Goal: Task Accomplishment & Management: Complete application form

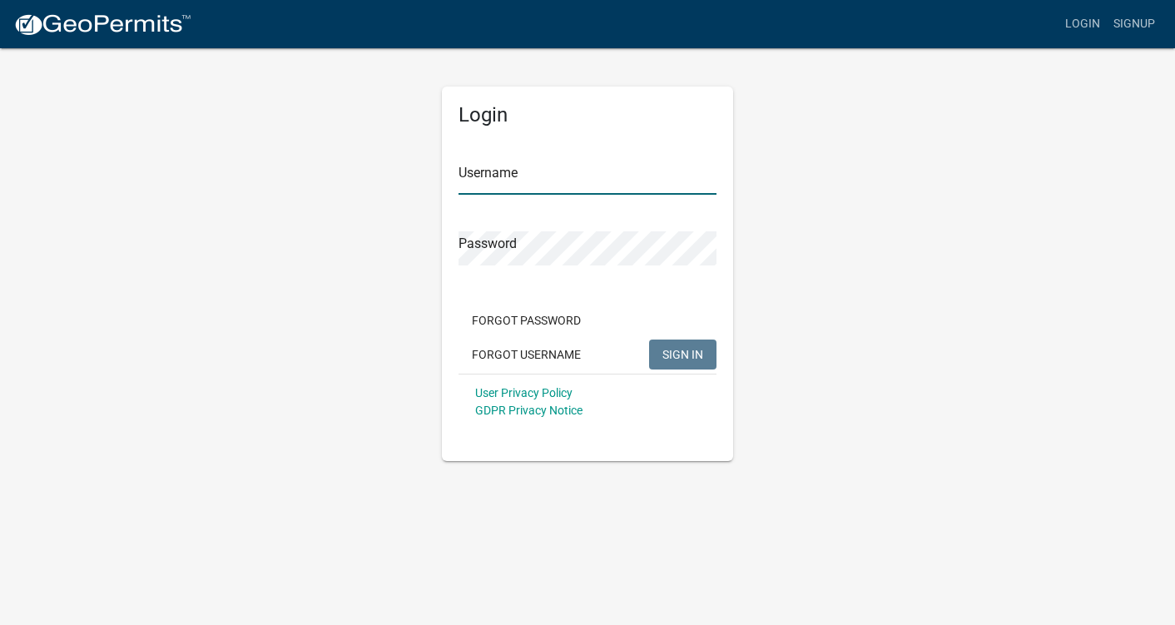
type input "twpllc"
click at [695, 351] on span "SIGN IN" at bounding box center [683, 353] width 41 height 13
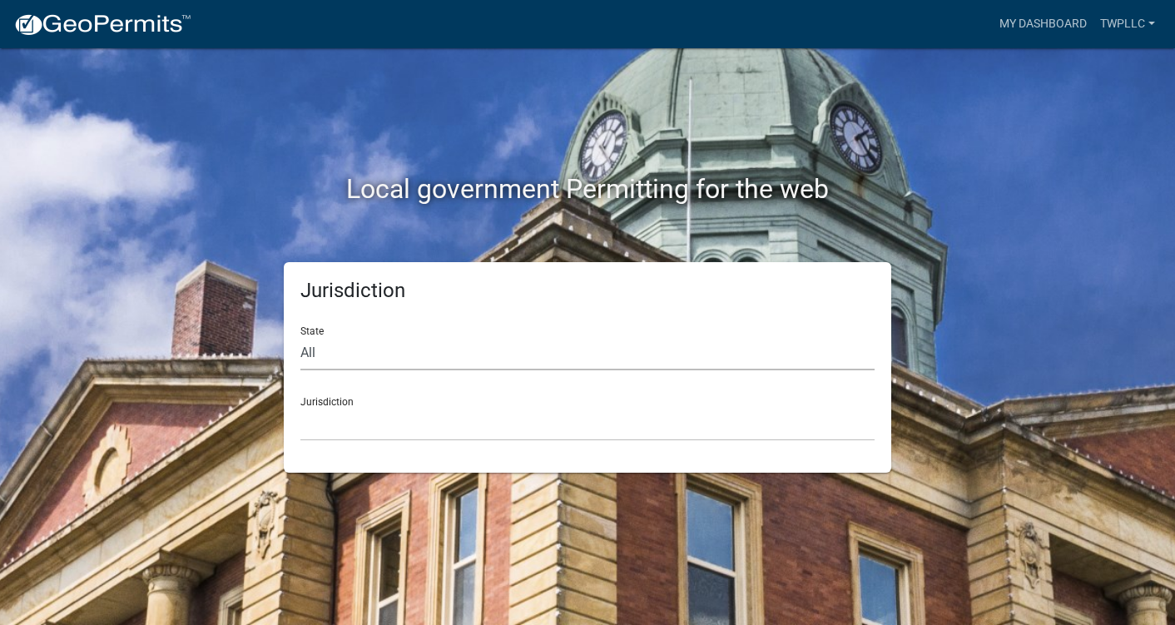
click at [483, 354] on select "All [US_STATE] [US_STATE] [US_STATE] [US_STATE] [US_STATE] [US_STATE] [US_STATE…" at bounding box center [587, 353] width 574 height 34
select select "[US_STATE]"
click at [300, 336] on select "All [US_STATE] [US_STATE] [US_STATE] [US_STATE] [US_STATE] [US_STATE] [US_STATE…" at bounding box center [587, 353] width 574 height 34
drag, startPoint x: 469, startPoint y: 367, endPoint x: 375, endPoint y: 423, distance: 110.1
click at [375, 423] on select "[GEOGRAPHIC_DATA], [US_STATE][PERSON_NAME][GEOGRAPHIC_DATA], [US_STATE][PERSON_…" at bounding box center [587, 424] width 574 height 34
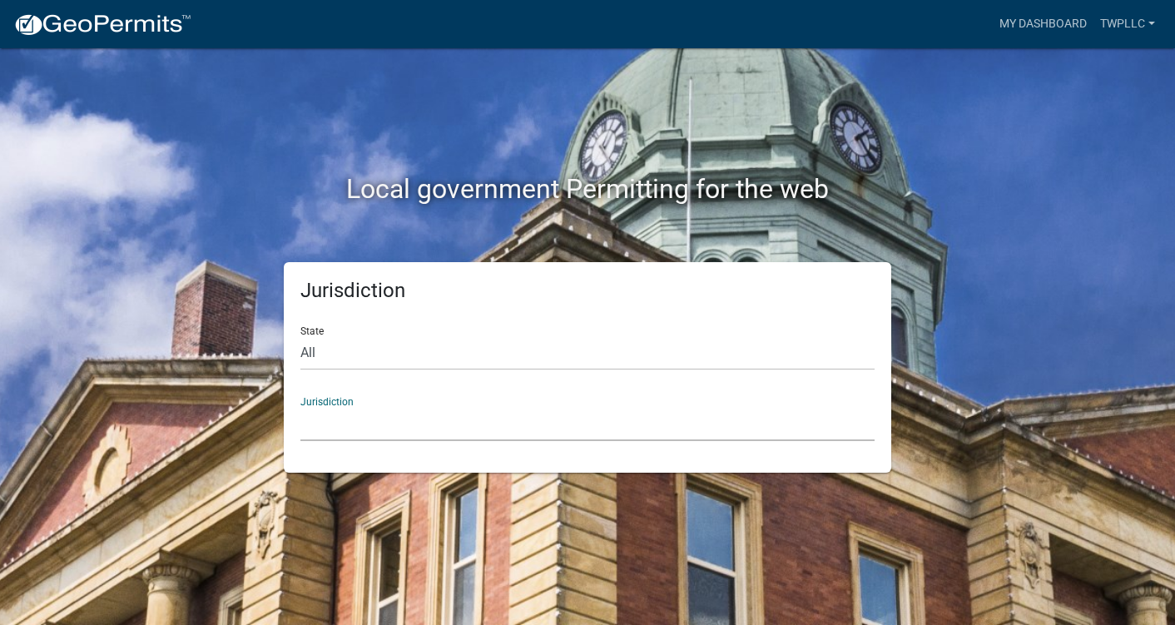
click at [1124, 145] on div "Local government Permitting for the web Jurisdiction State All [US_STATE] [US_S…" at bounding box center [587, 312] width 1175 height 625
click at [333, 396] on div "Jurisdiction [GEOGRAPHIC_DATA], [US_STATE][PERSON_NAME][GEOGRAPHIC_DATA], [US_S…" at bounding box center [587, 412] width 574 height 57
click at [323, 418] on select "[GEOGRAPHIC_DATA], [US_STATE][PERSON_NAME][GEOGRAPHIC_DATA], [US_STATE][PERSON_…" at bounding box center [587, 424] width 574 height 34
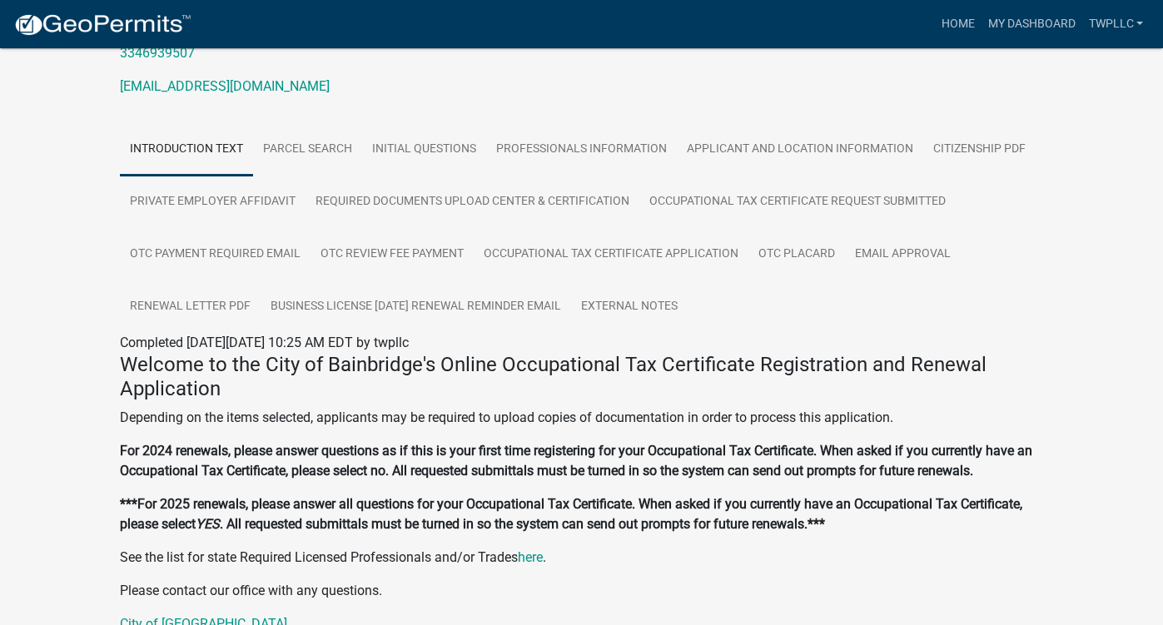
scroll to position [529, 0]
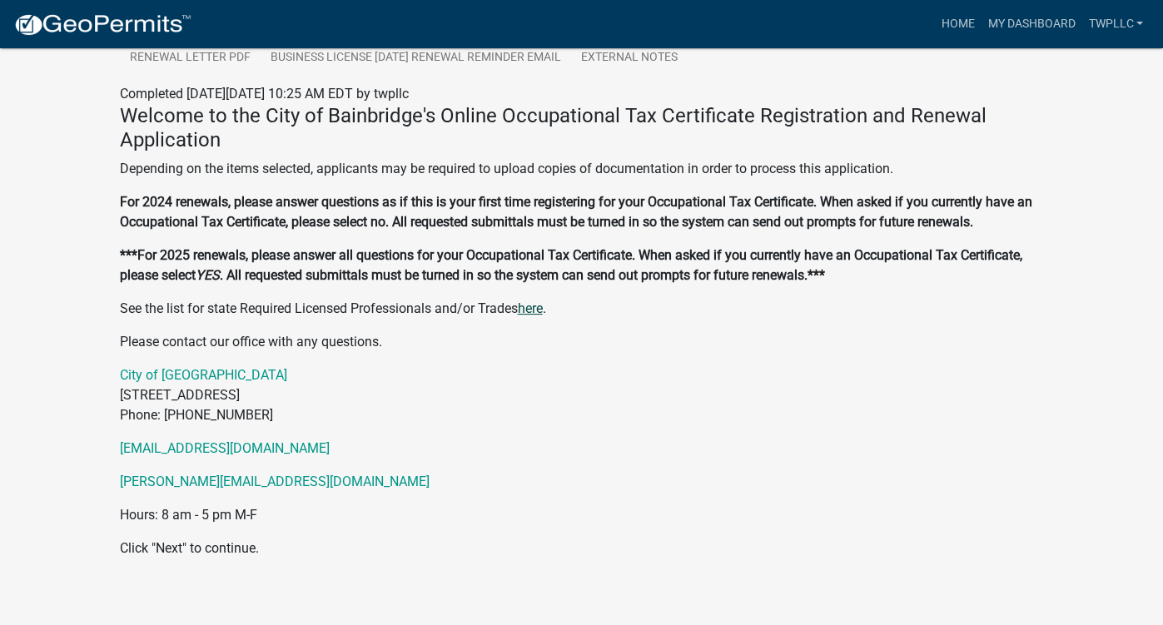
click at [537, 300] on link "here" at bounding box center [530, 308] width 25 height 16
click at [518, 300] on link "here" at bounding box center [530, 308] width 25 height 16
click at [373, 515] on div "Welcome to the City of Bainbridge's Online Occupational Tax Certificate Registr…" at bounding box center [582, 331] width 924 height 454
click at [161, 539] on p "Click "Next" to continue." at bounding box center [582, 549] width 924 height 20
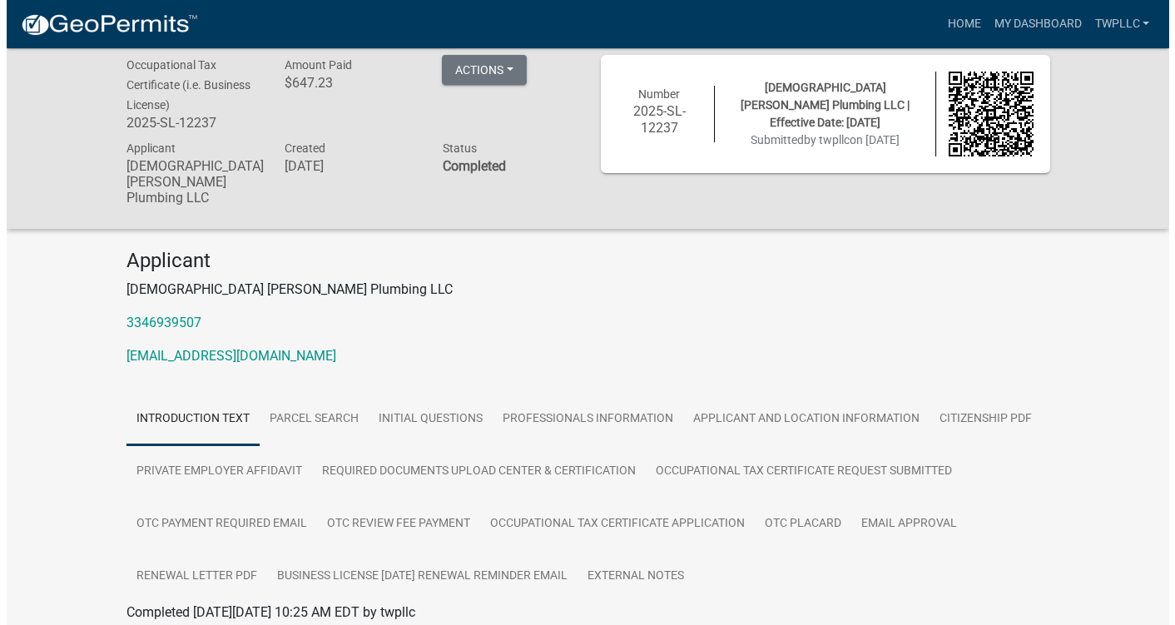
scroll to position [0, 0]
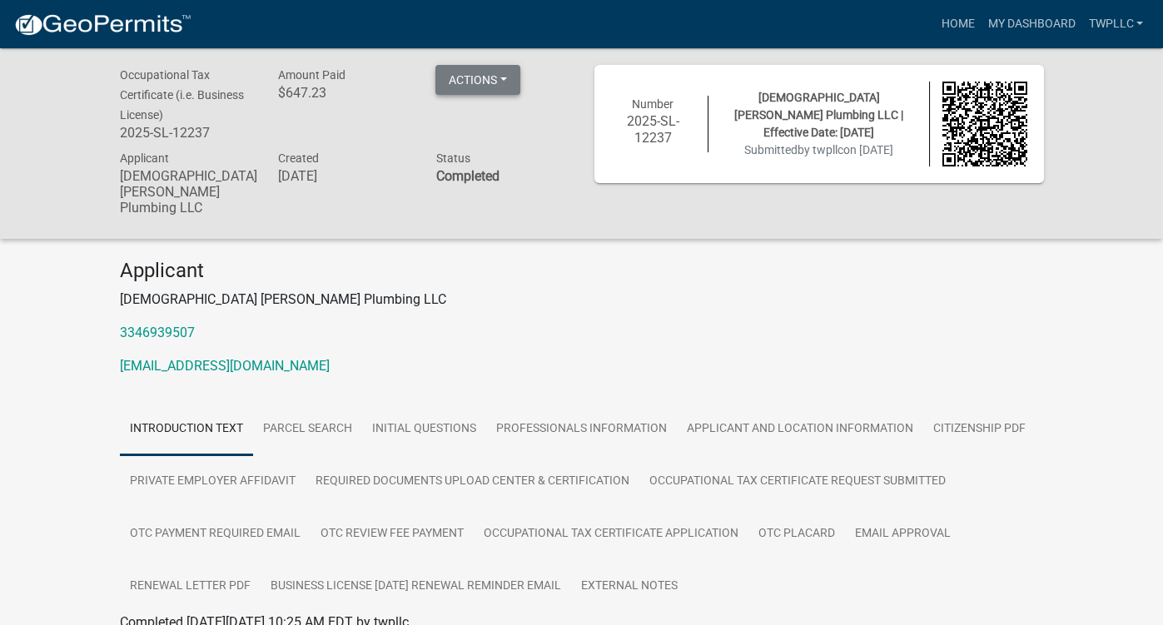
click at [509, 77] on button "Actions" at bounding box center [477, 80] width 85 height 30
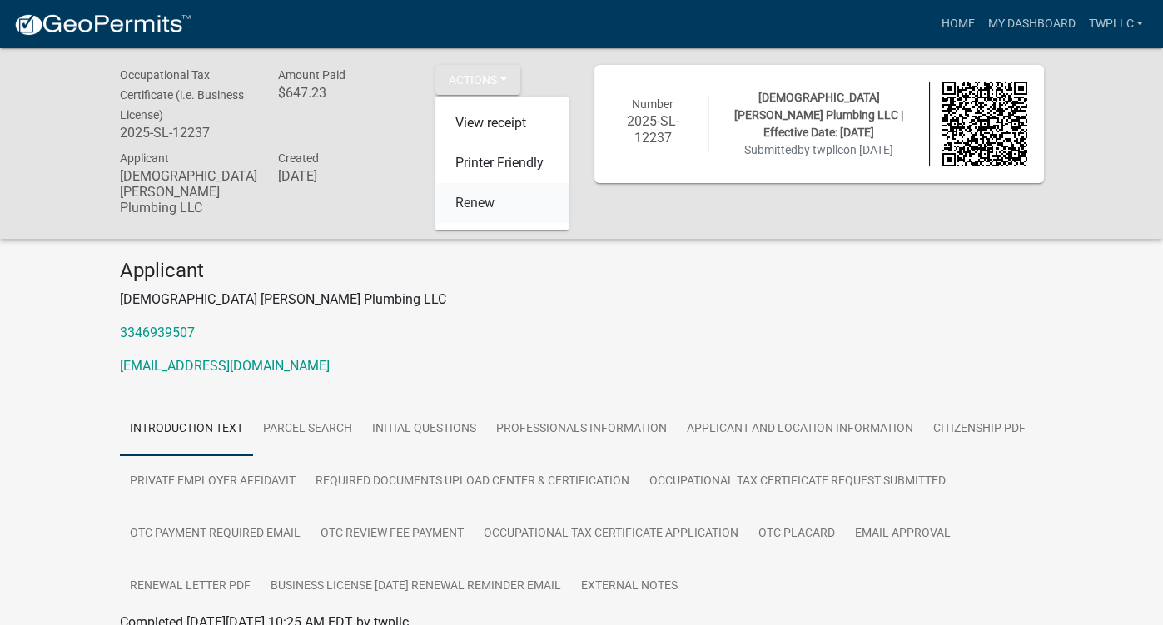
click at [473, 207] on link "Renew" at bounding box center [501, 204] width 133 height 40
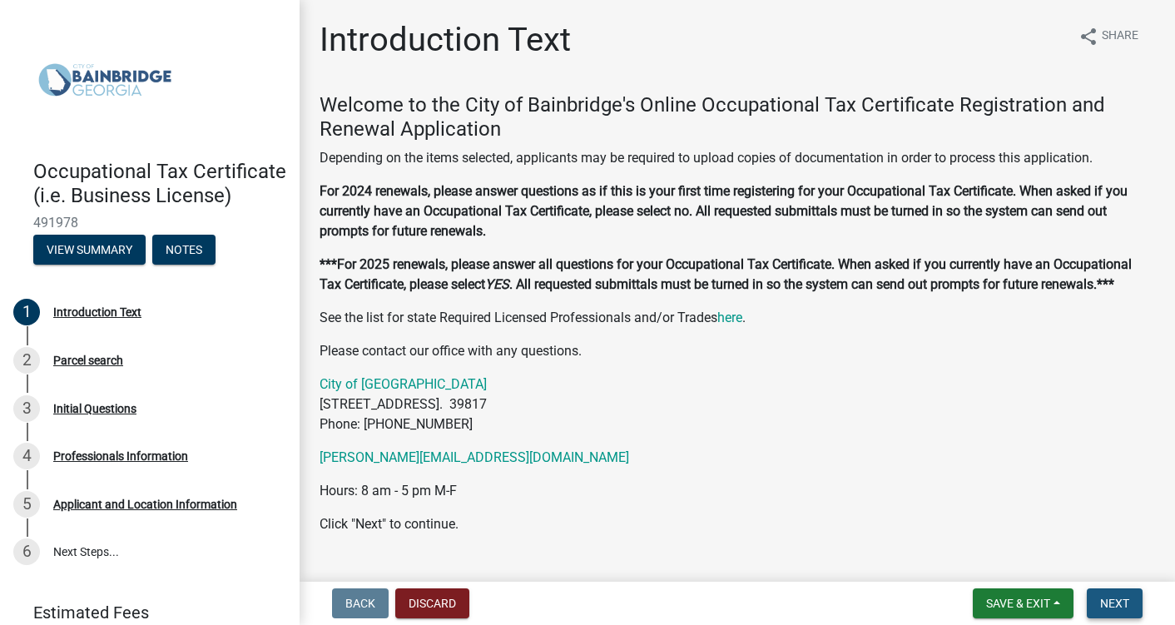
click at [1110, 608] on span "Next" at bounding box center [1114, 603] width 29 height 13
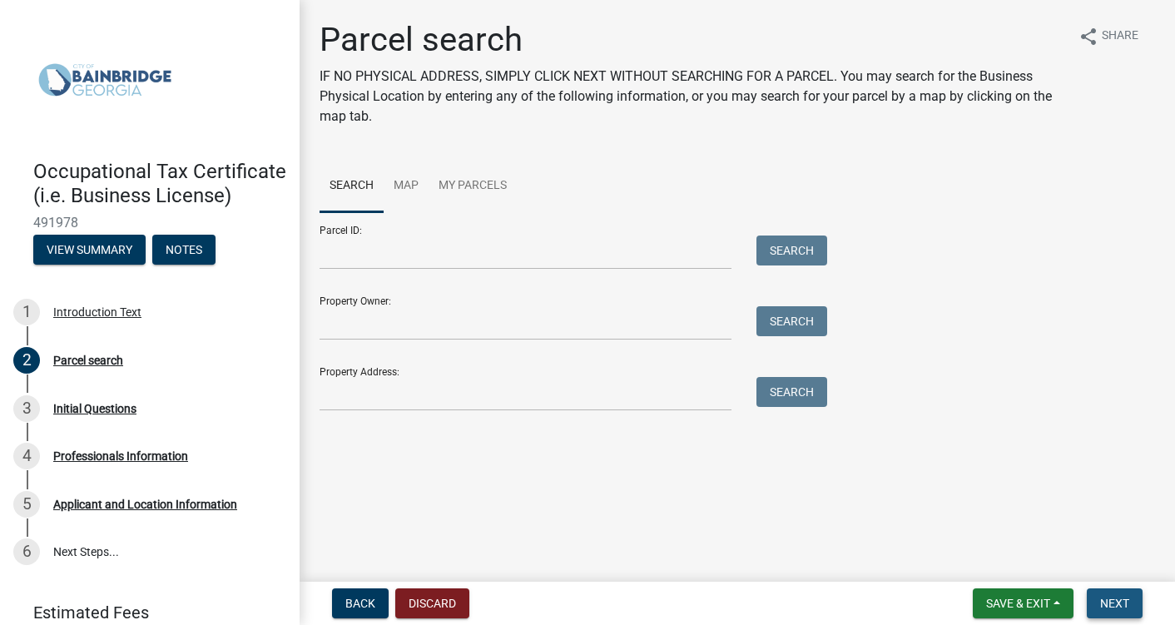
click at [1117, 604] on span "Next" at bounding box center [1114, 603] width 29 height 13
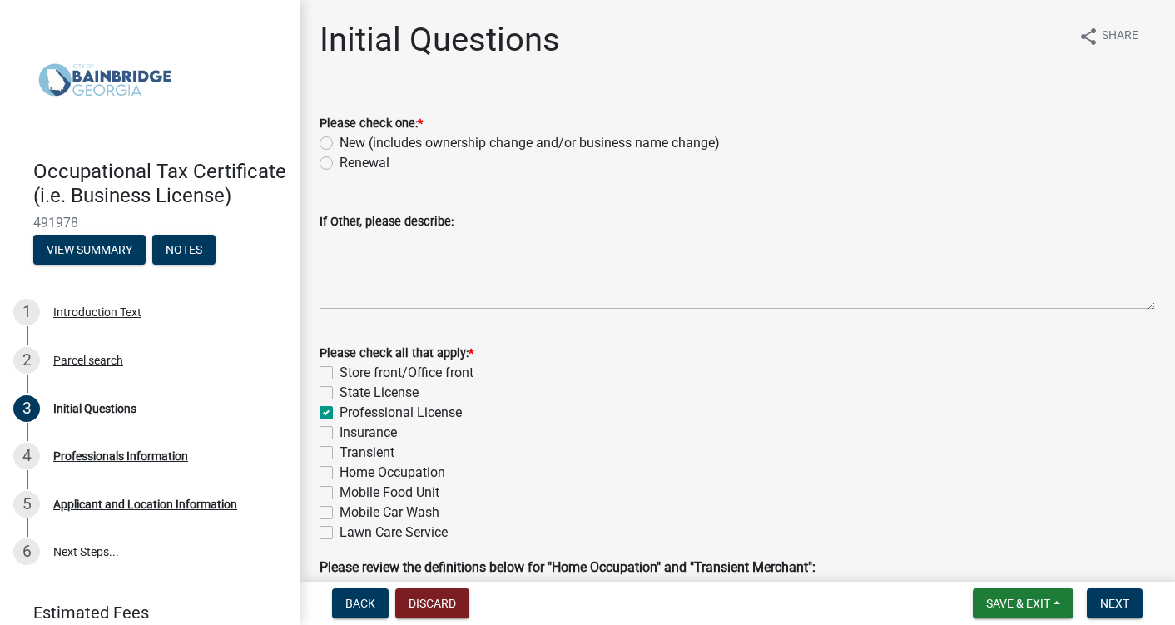
click at [340, 164] on label "Renewal" at bounding box center [365, 163] width 50 height 20
click at [340, 164] on input "Renewal" at bounding box center [345, 158] width 11 height 11
radio input "true"
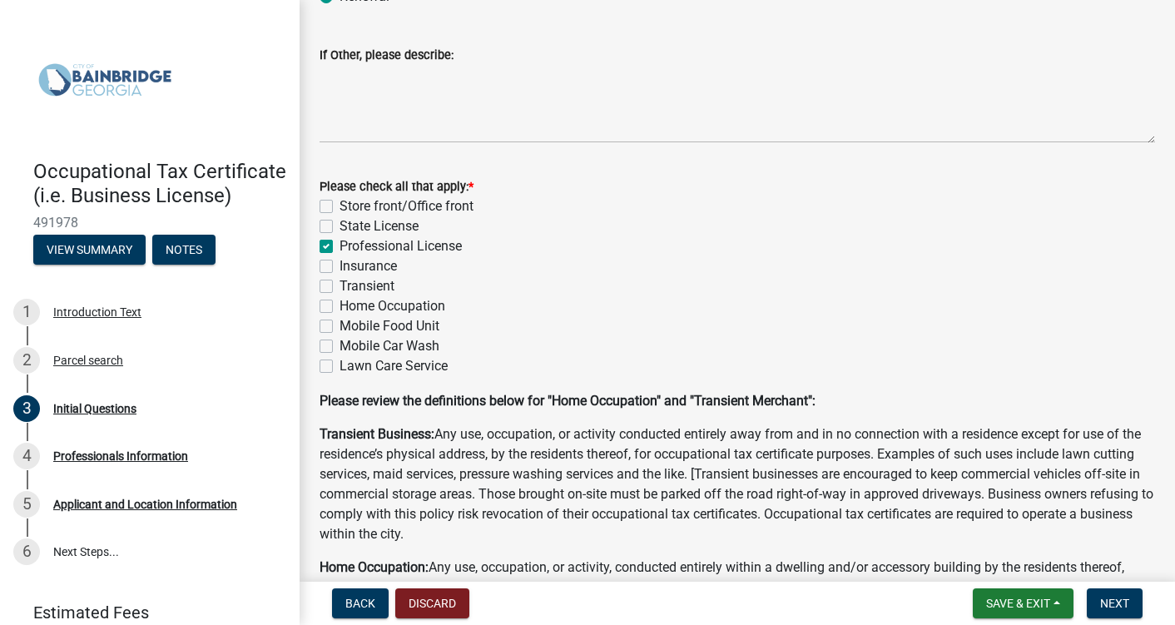
scroll to position [320, 0]
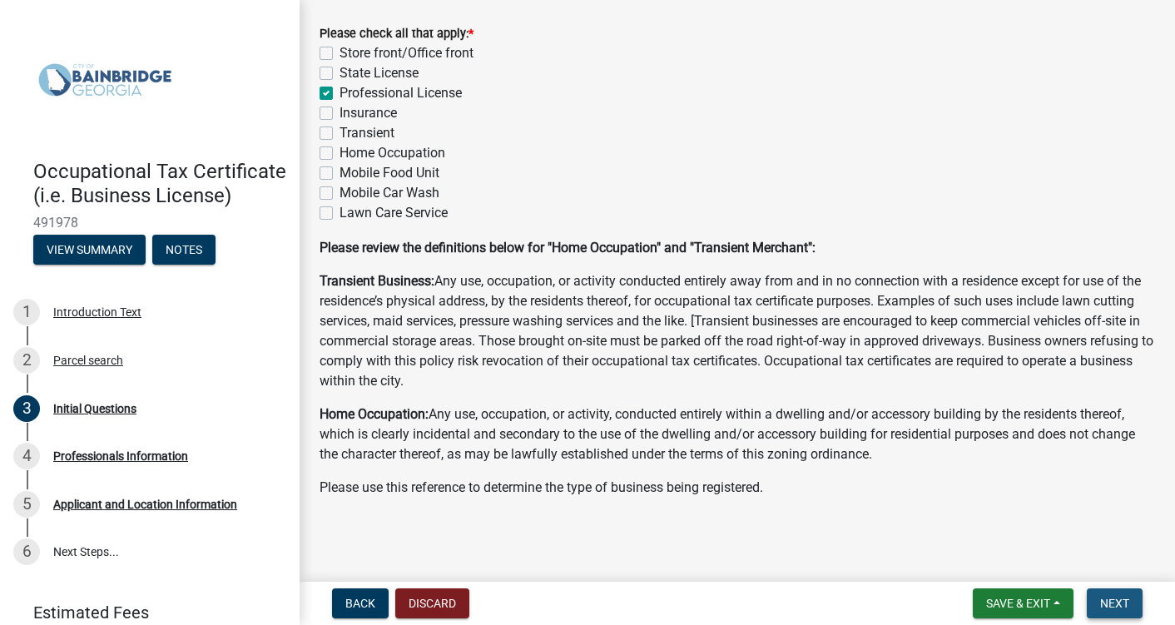
click at [1124, 603] on span "Next" at bounding box center [1114, 603] width 29 height 13
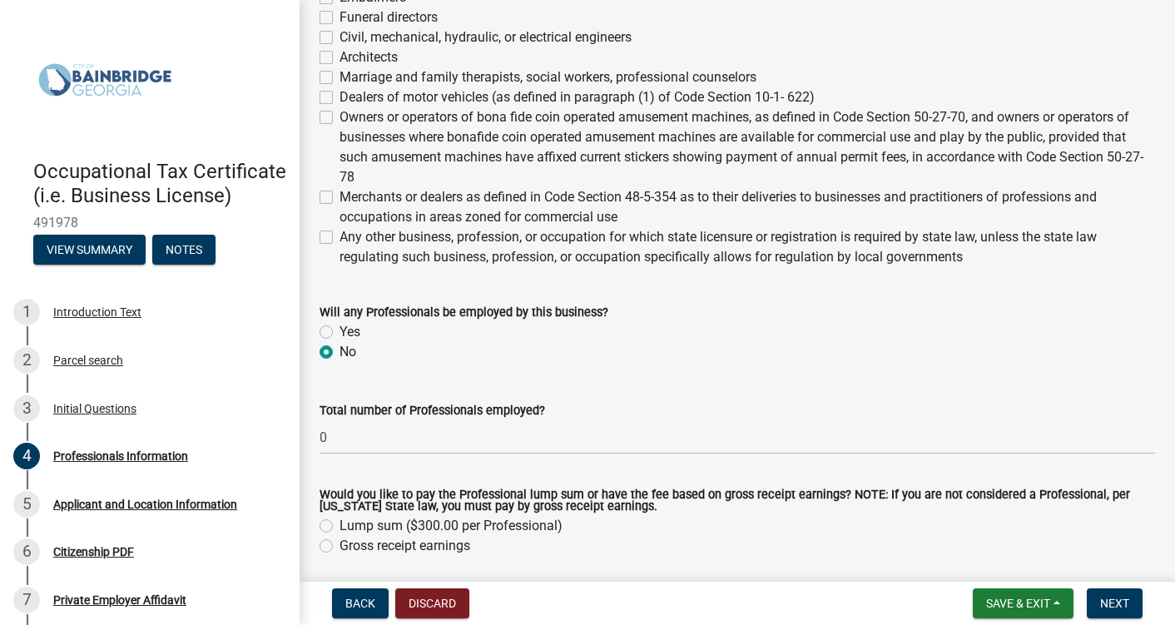
scroll to position [810, 0]
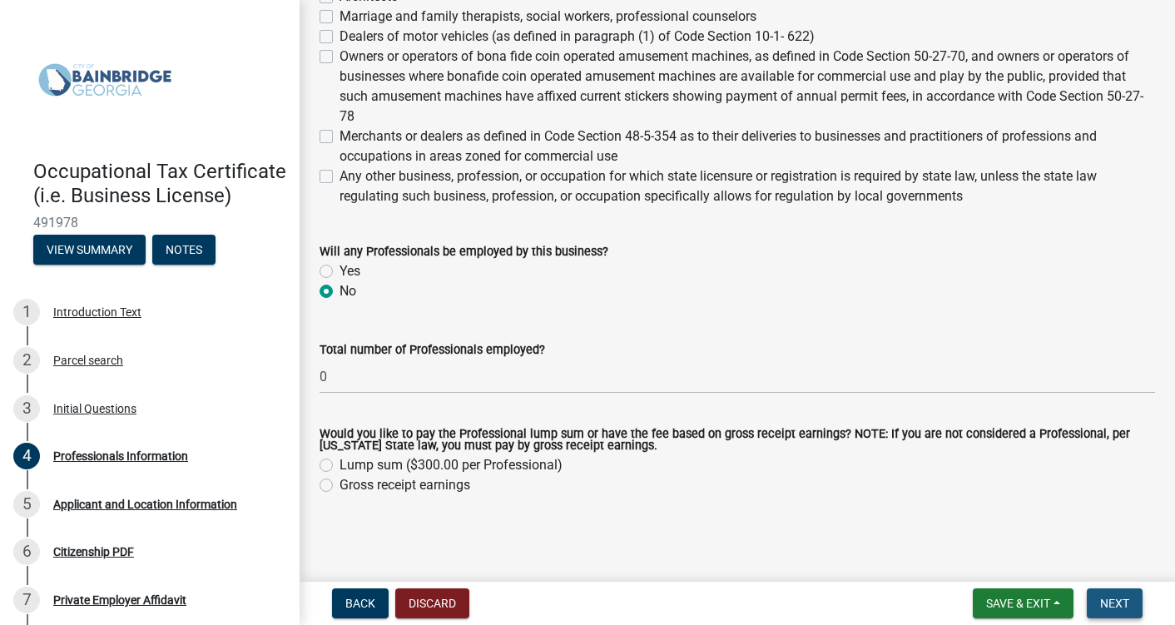
click at [1122, 607] on span "Next" at bounding box center [1114, 603] width 29 height 13
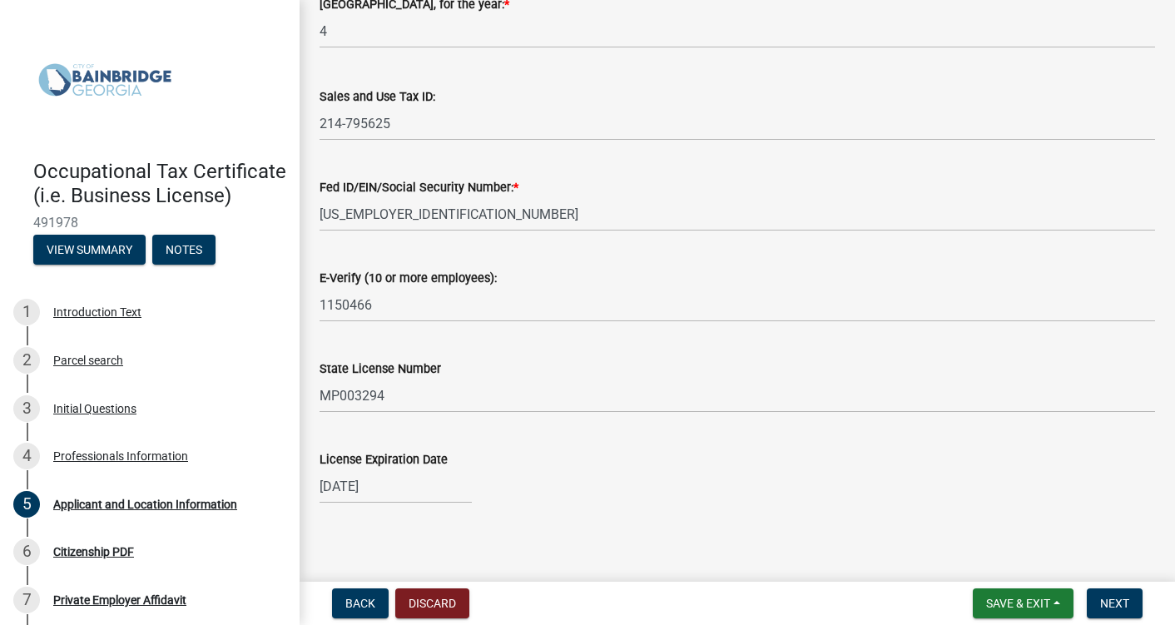
scroll to position [2195, 0]
drag, startPoint x: 408, startPoint y: 390, endPoint x: 299, endPoint y: 381, distance: 109.4
click at [299, 381] on div "Occupational Tax Certificate (i.e. Business License) 491978 View Summary Notes …" at bounding box center [587, 312] width 1175 height 625
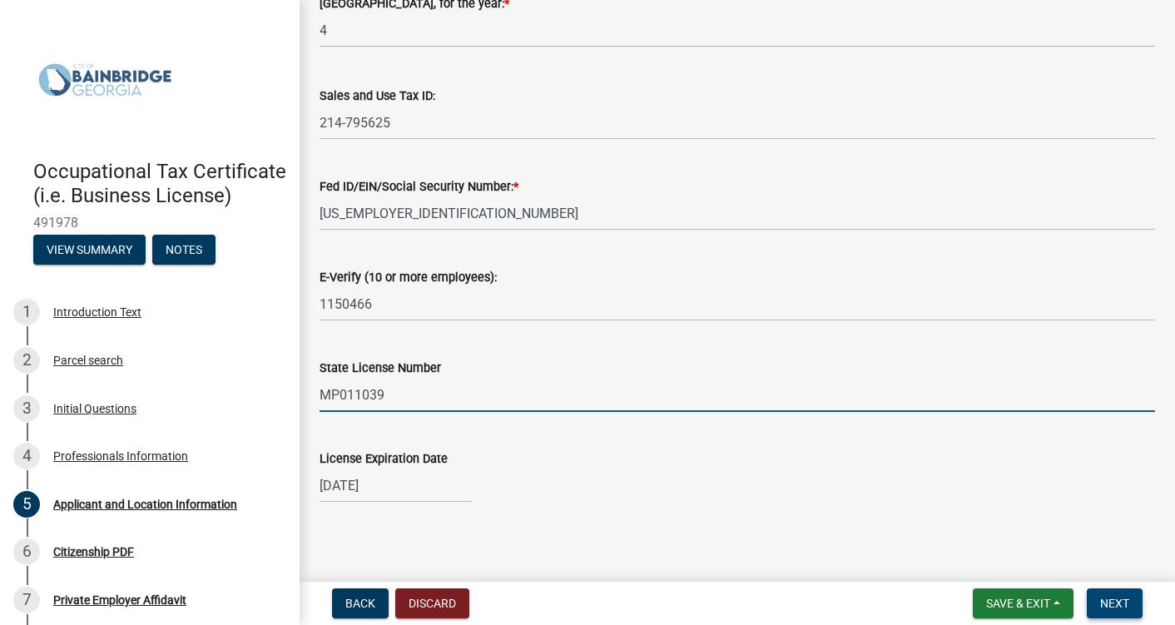
type input "MP011039"
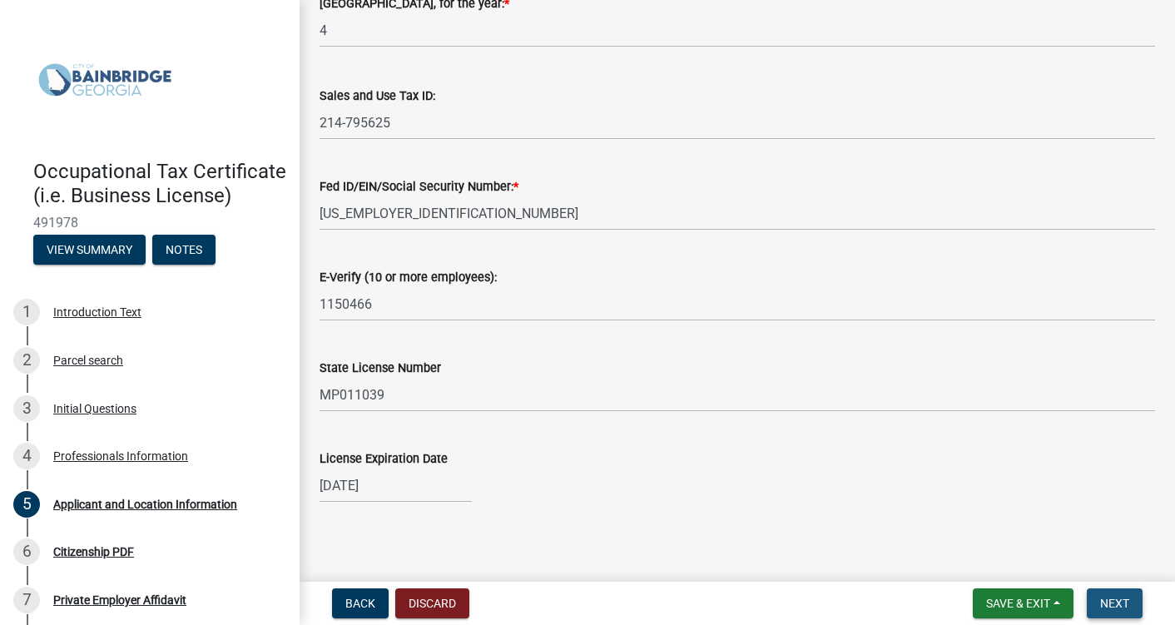
click at [1115, 600] on span "Next" at bounding box center [1114, 603] width 29 height 13
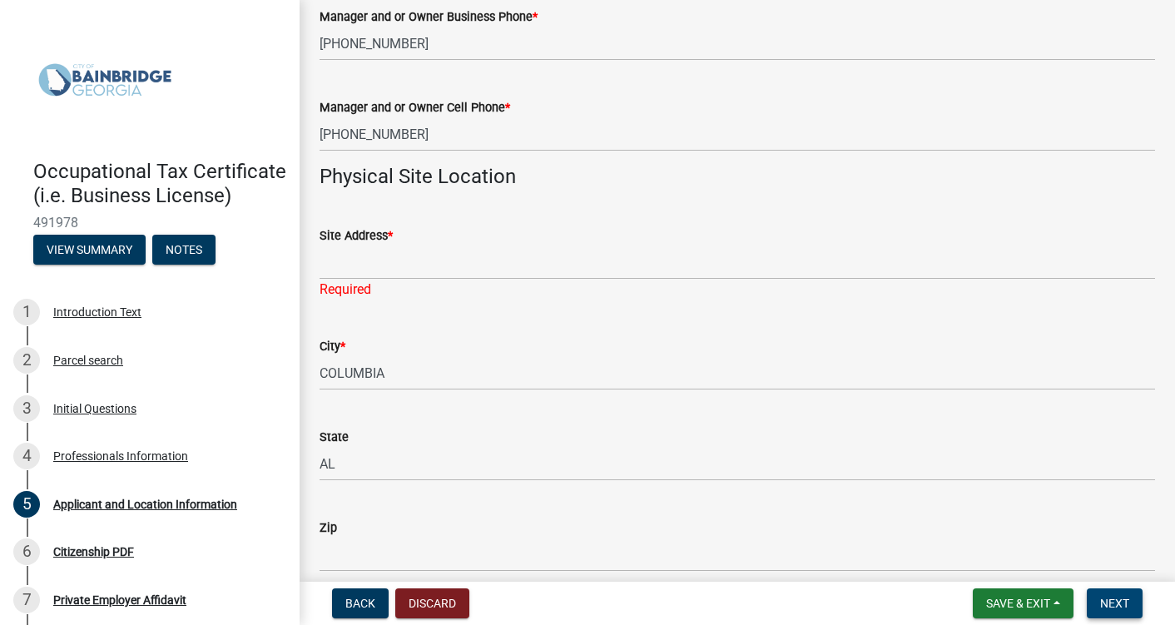
scroll to position [1133, 0]
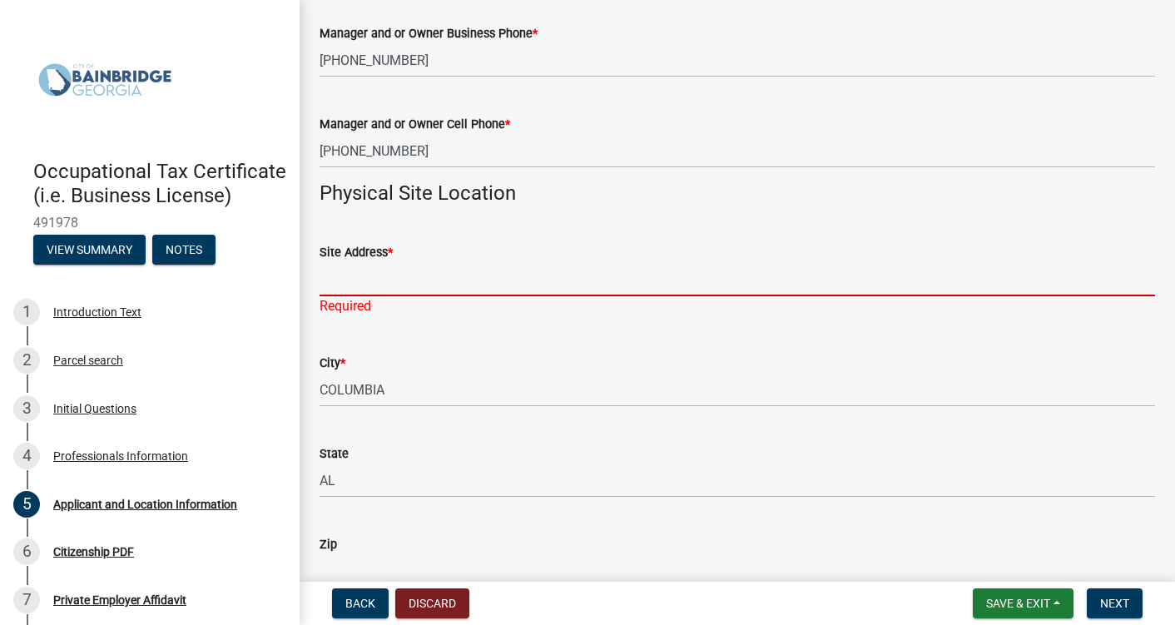
click at [356, 278] on input "Site Address *" at bounding box center [738, 279] width 836 height 34
type input "173 Dakota Springs Court"
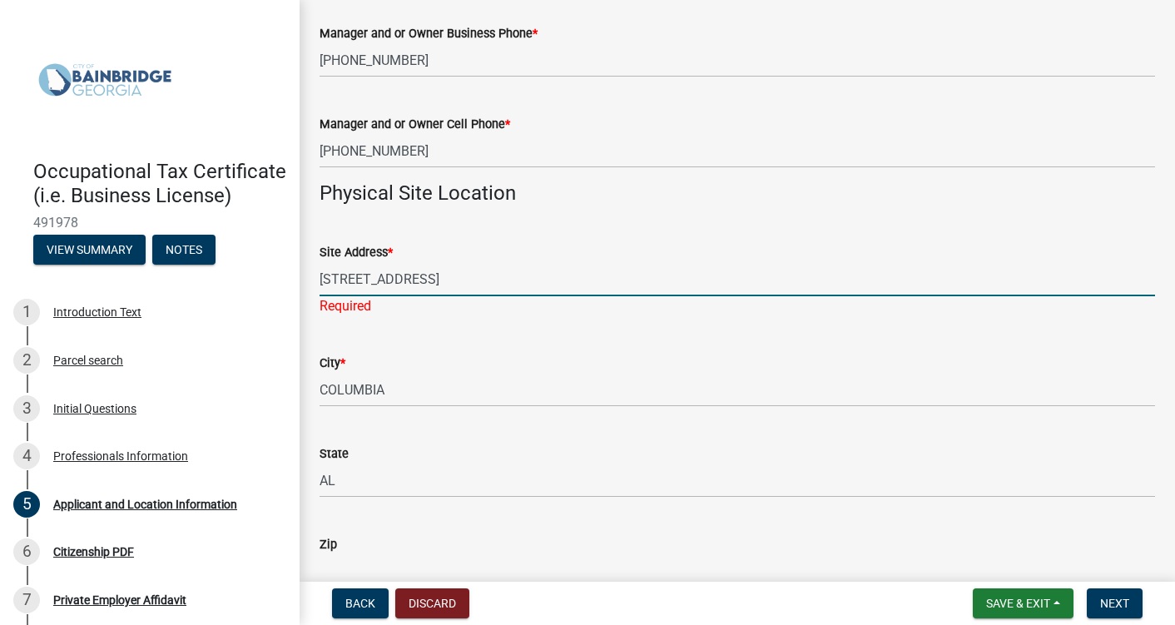
type input "36345"
click at [510, 283] on input "173 Dakota Springs Court" at bounding box center [738, 279] width 836 height 34
drag, startPoint x: 500, startPoint y: 279, endPoint x: 544, endPoint y: 298, distance: 47.3
click at [544, 298] on wm-data-entity-input "Site Address * 173 Dakota Springs Court" at bounding box center [738, 264] width 836 height 91
type input "6215 Co Rd 55"
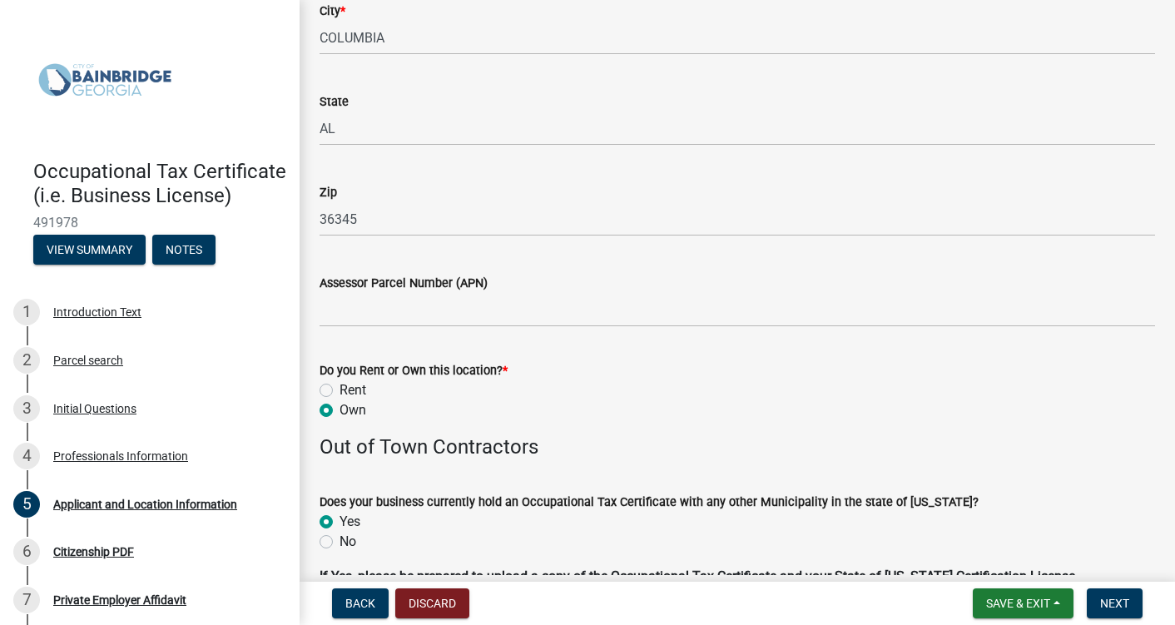
scroll to position [1466, 0]
click at [395, 231] on input "36345" at bounding box center [738, 218] width 836 height 34
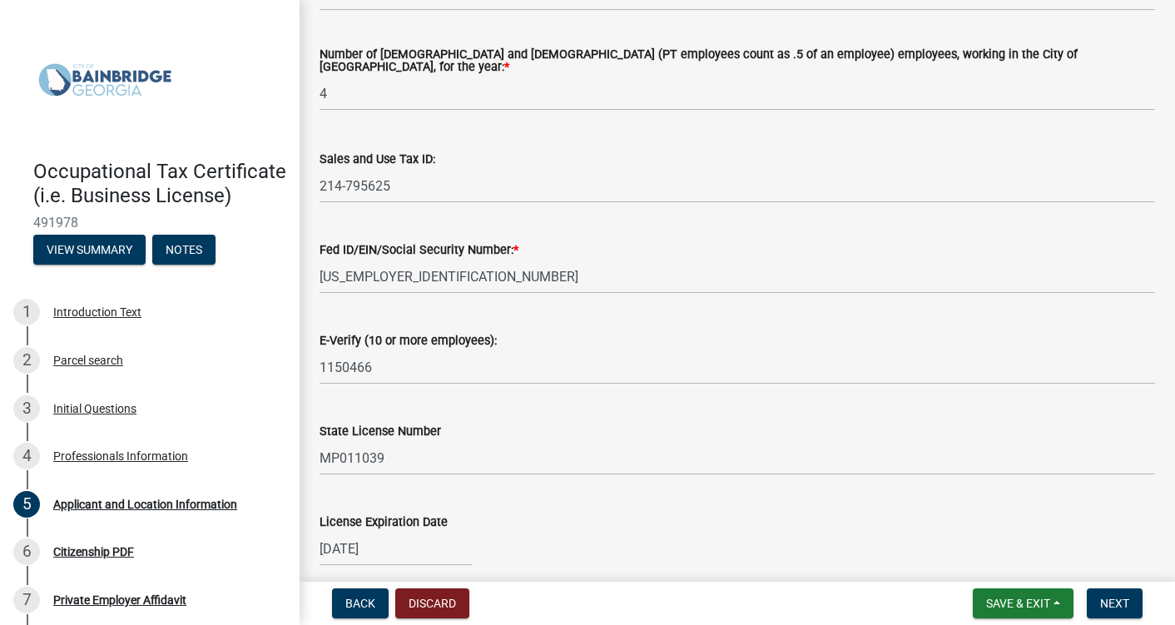
scroll to position [2195, 0]
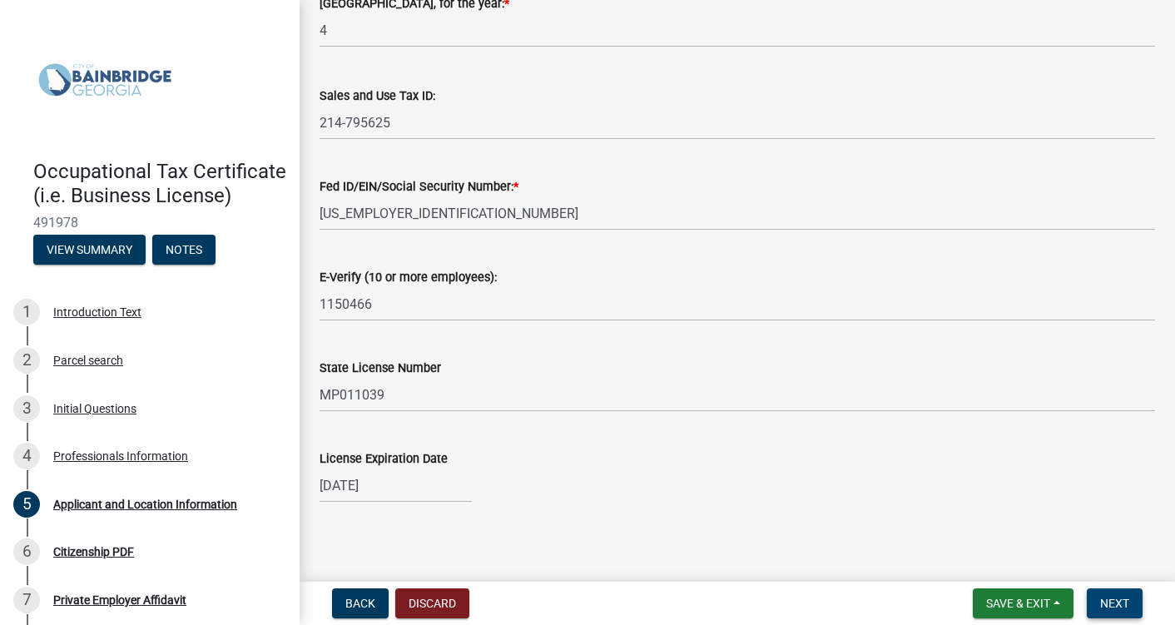
type input "36319"
click at [1130, 605] on button "Next" at bounding box center [1115, 603] width 56 height 30
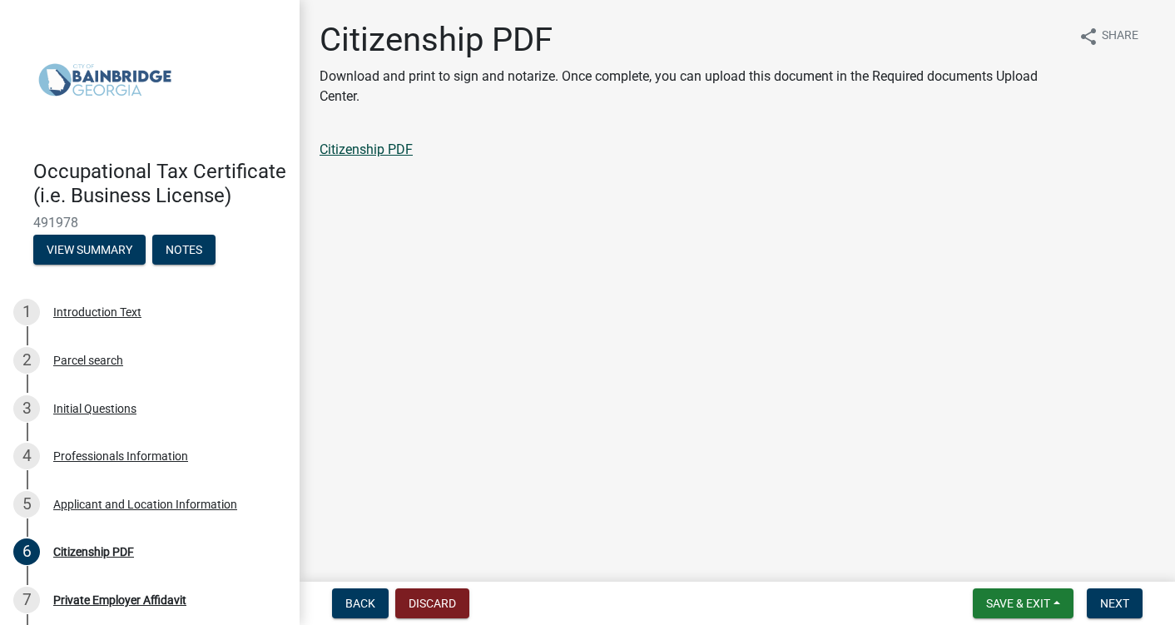
click at [345, 152] on link "Citizenship PDF" at bounding box center [366, 150] width 93 height 16
click at [114, 318] on div "Introduction Text" at bounding box center [97, 312] width 88 height 12
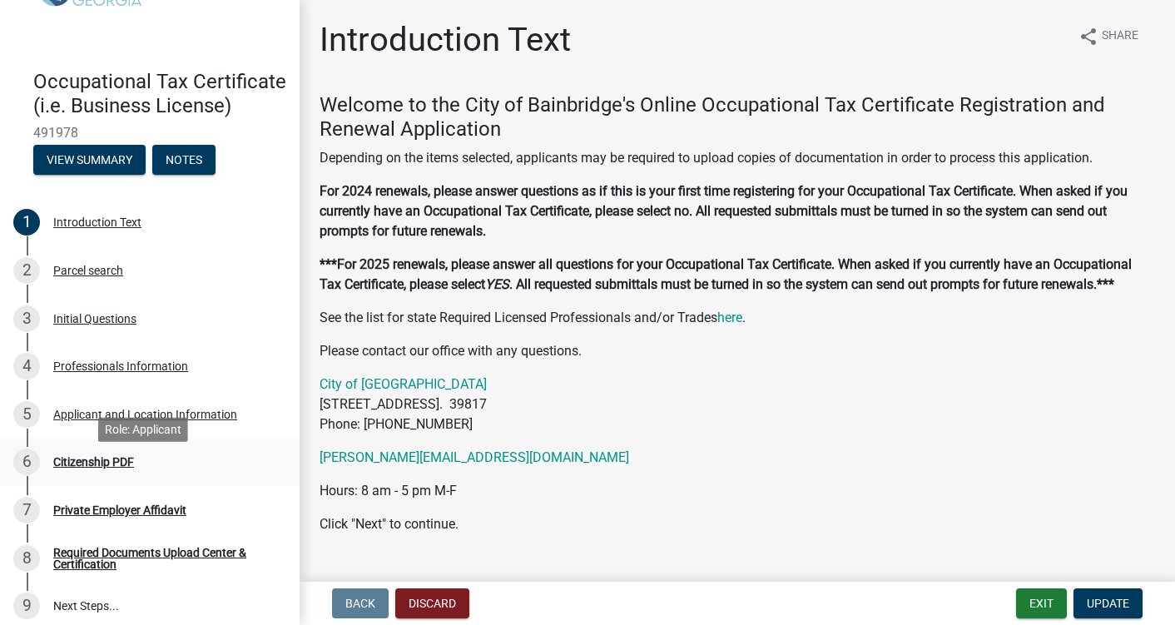
scroll to position [236, 0]
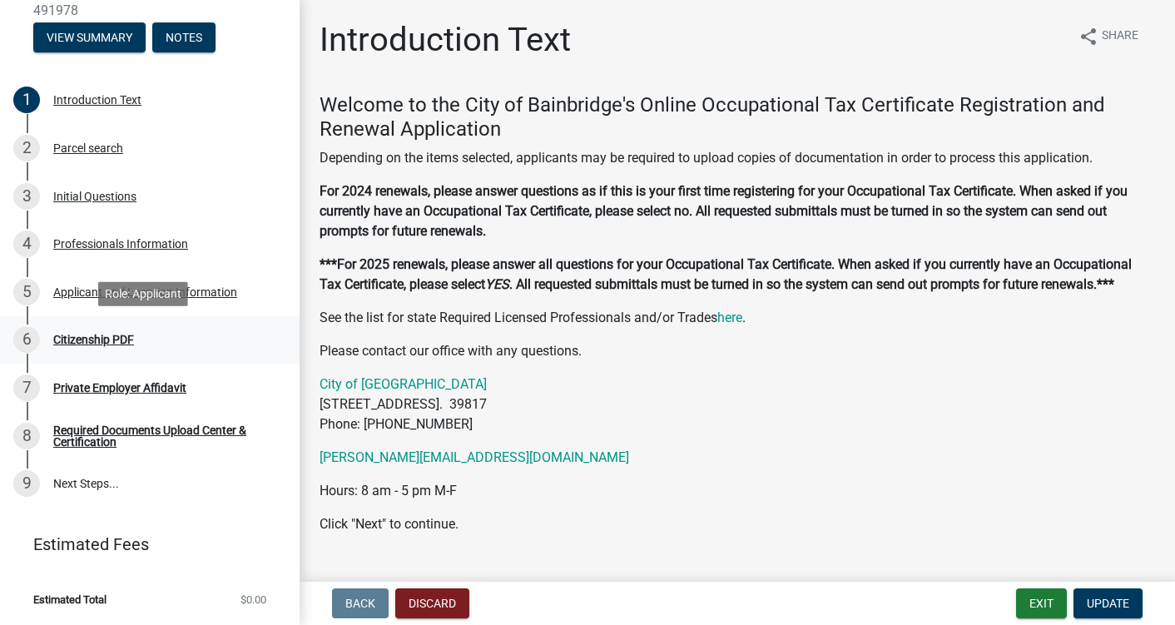
click at [83, 338] on div "Citizenship PDF" at bounding box center [93, 340] width 81 height 12
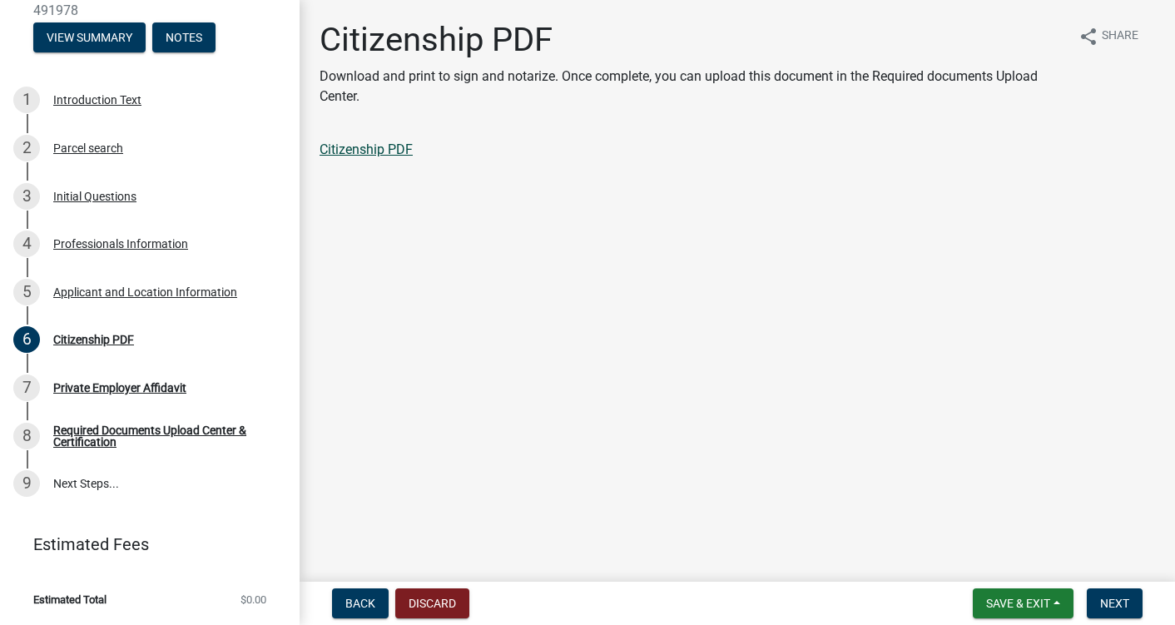
click at [355, 146] on link "Citizenship PDF" at bounding box center [366, 150] width 93 height 16
click at [1118, 602] on span "Next" at bounding box center [1114, 603] width 29 height 13
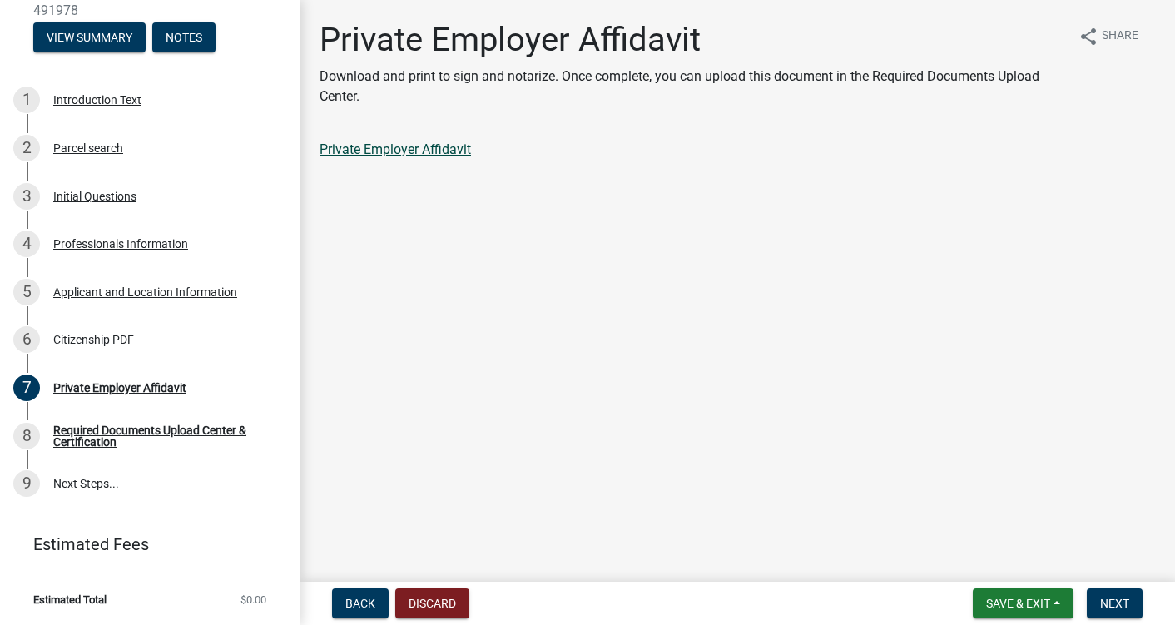
click at [390, 146] on link "Private Employer Affidavit" at bounding box center [395, 150] width 151 height 16
click at [1119, 604] on span "Next" at bounding box center [1114, 603] width 29 height 13
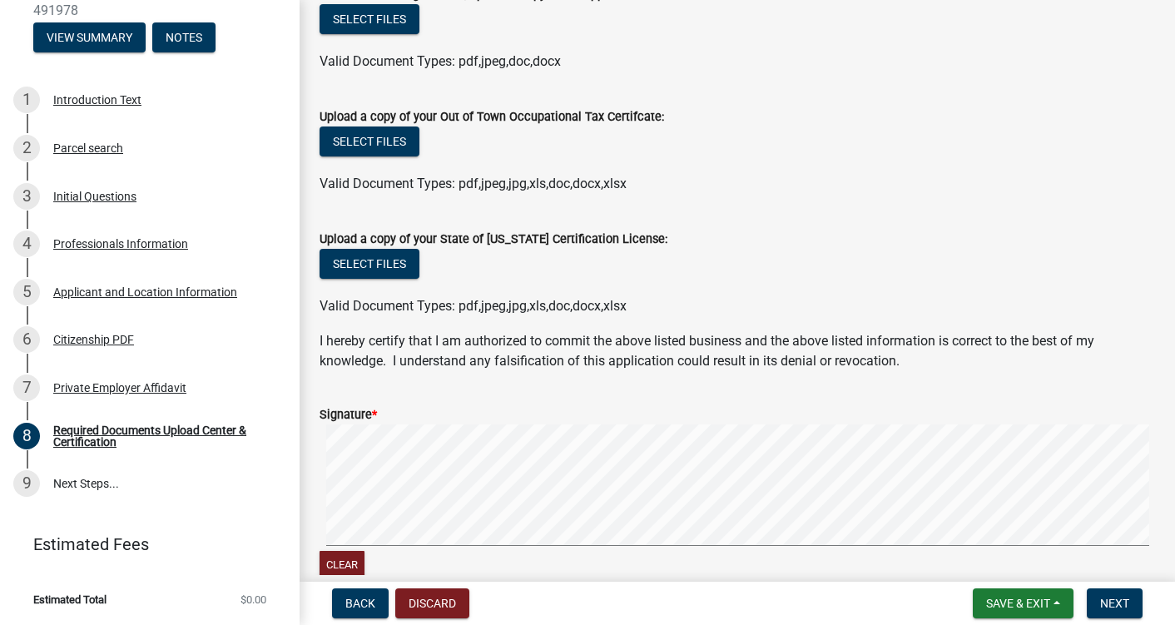
scroll to position [499, 0]
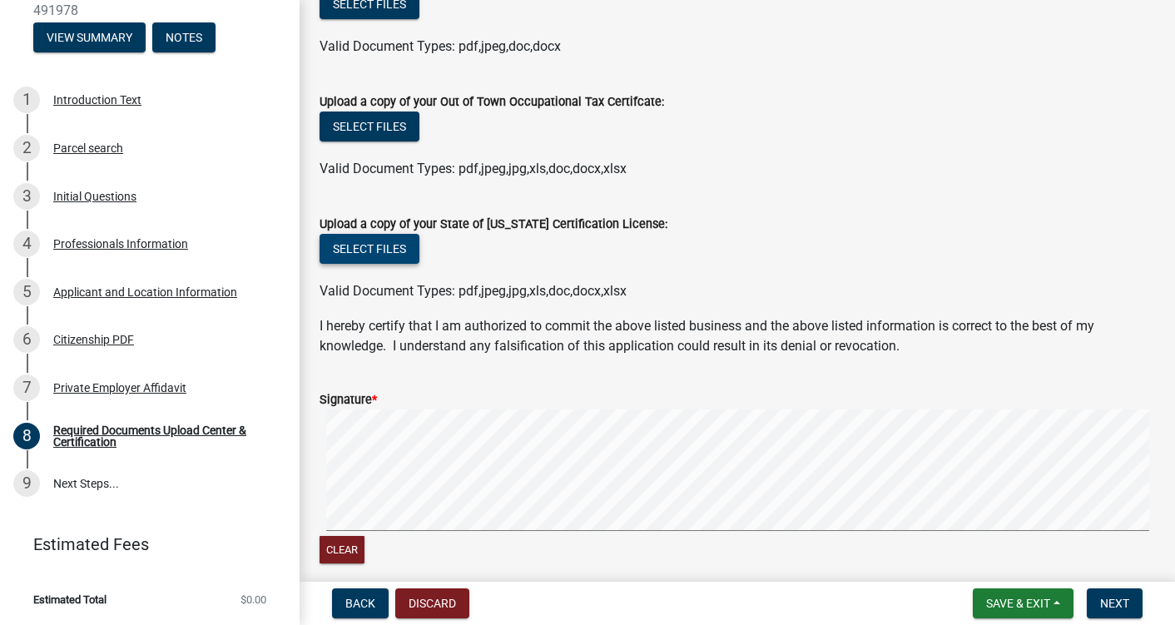
click at [373, 241] on button "Select files" at bounding box center [370, 249] width 100 height 30
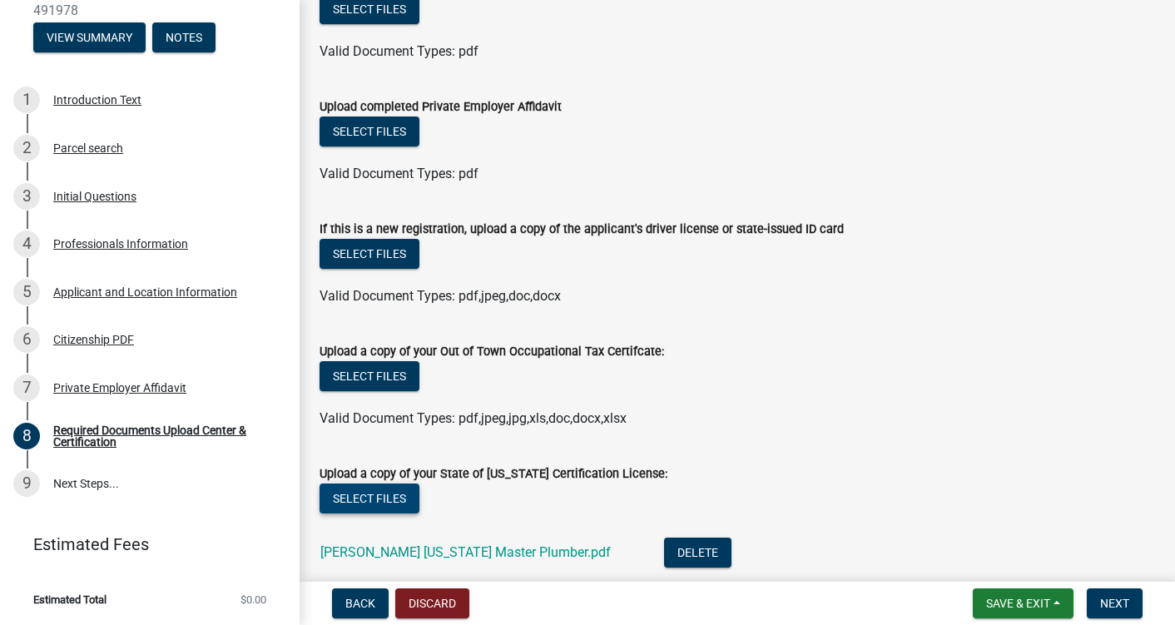
scroll to position [83, 0]
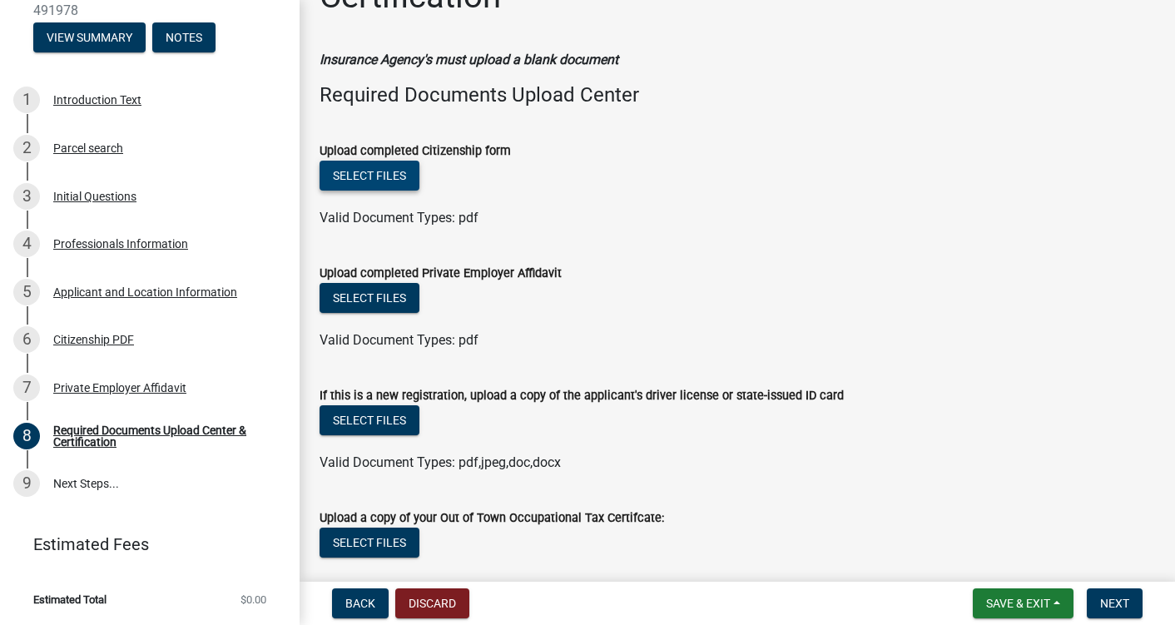
click at [389, 177] on button "Select files" at bounding box center [370, 176] width 100 height 30
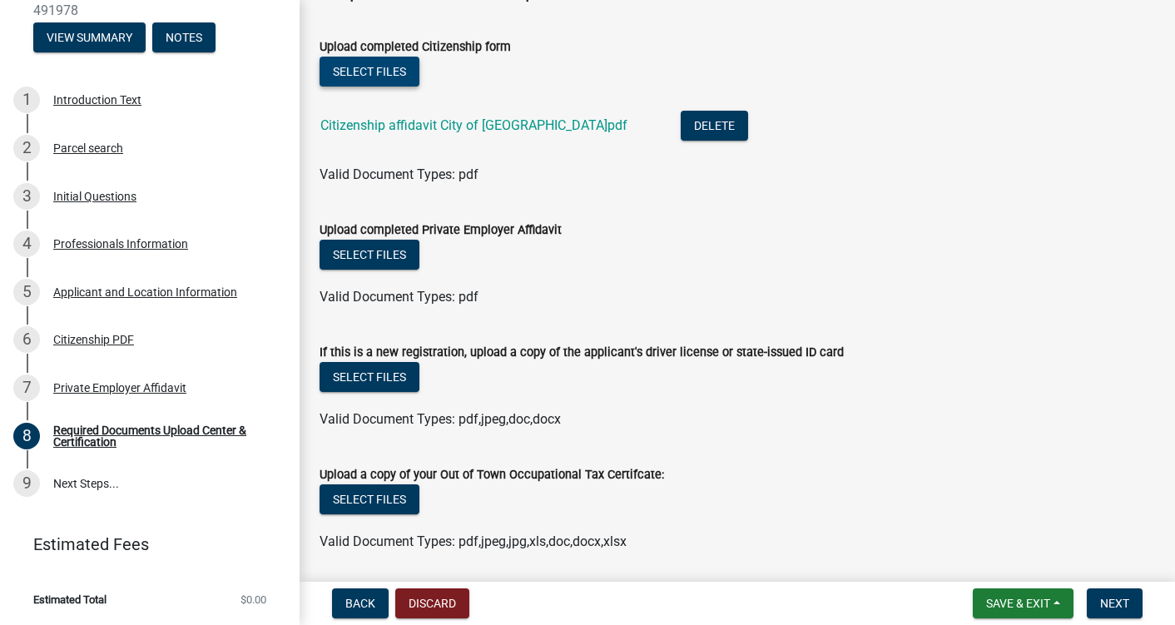
scroll to position [250, 0]
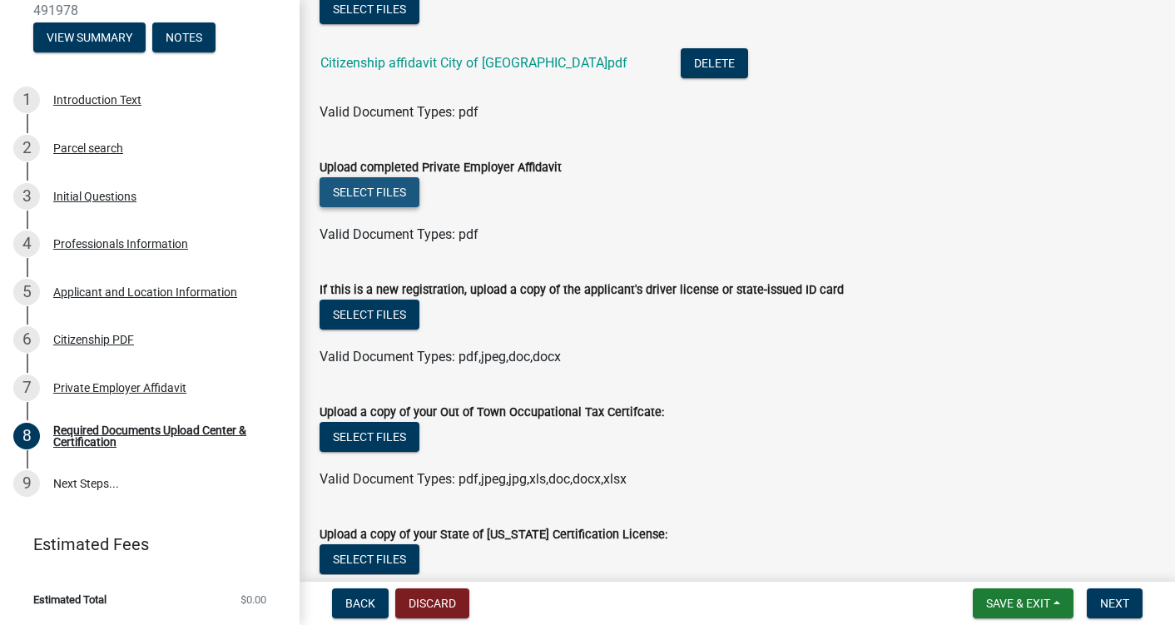
click at [373, 186] on button "Select files" at bounding box center [370, 192] width 100 height 30
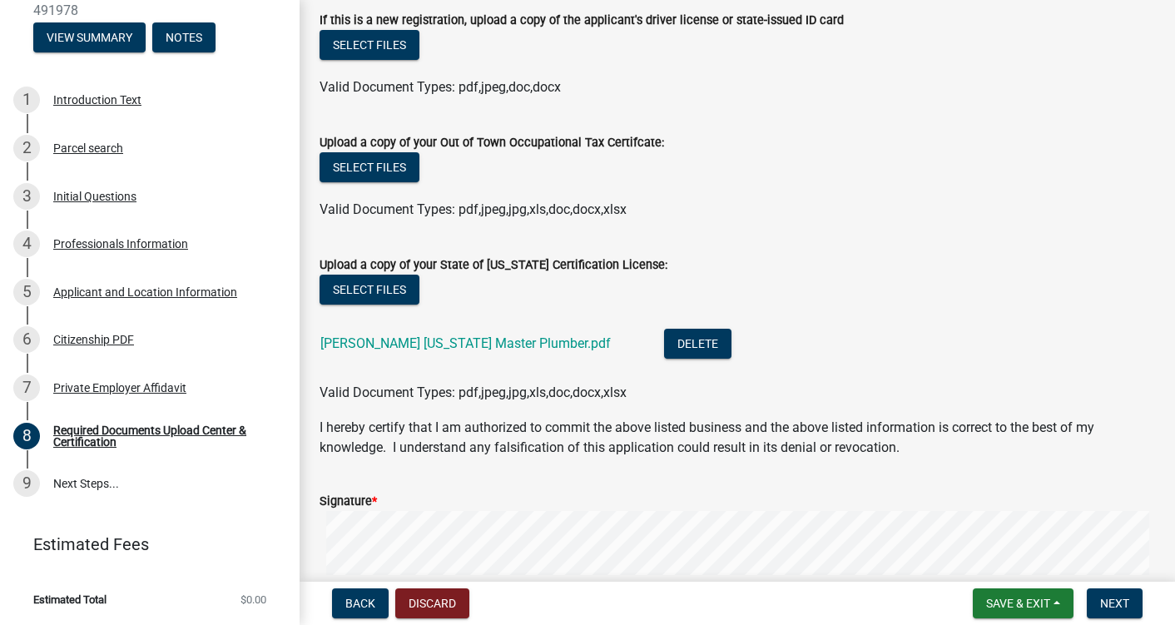
scroll to position [583, 0]
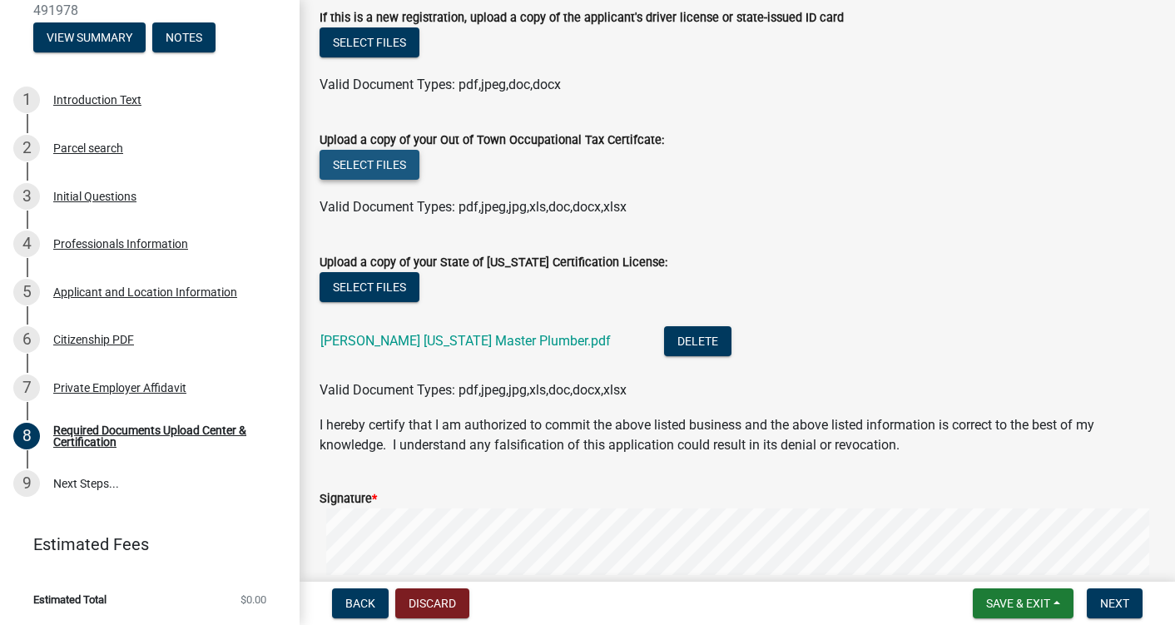
click at [360, 166] on button "Select files" at bounding box center [370, 165] width 100 height 30
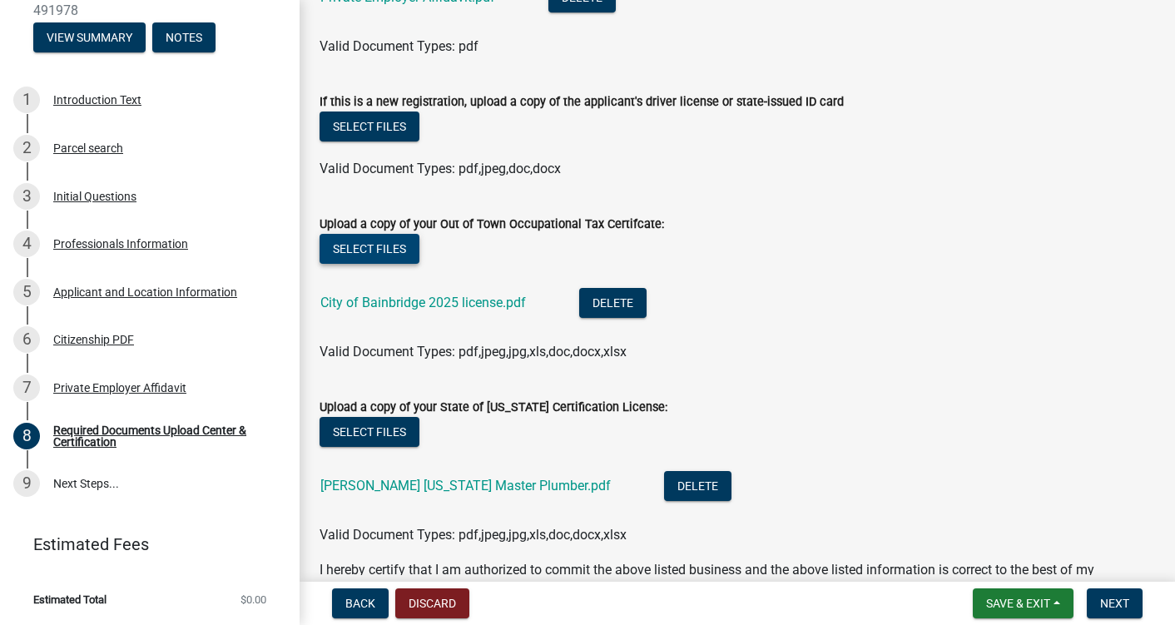
scroll to position [499, 0]
click at [1112, 601] on span "Next" at bounding box center [1114, 603] width 29 height 13
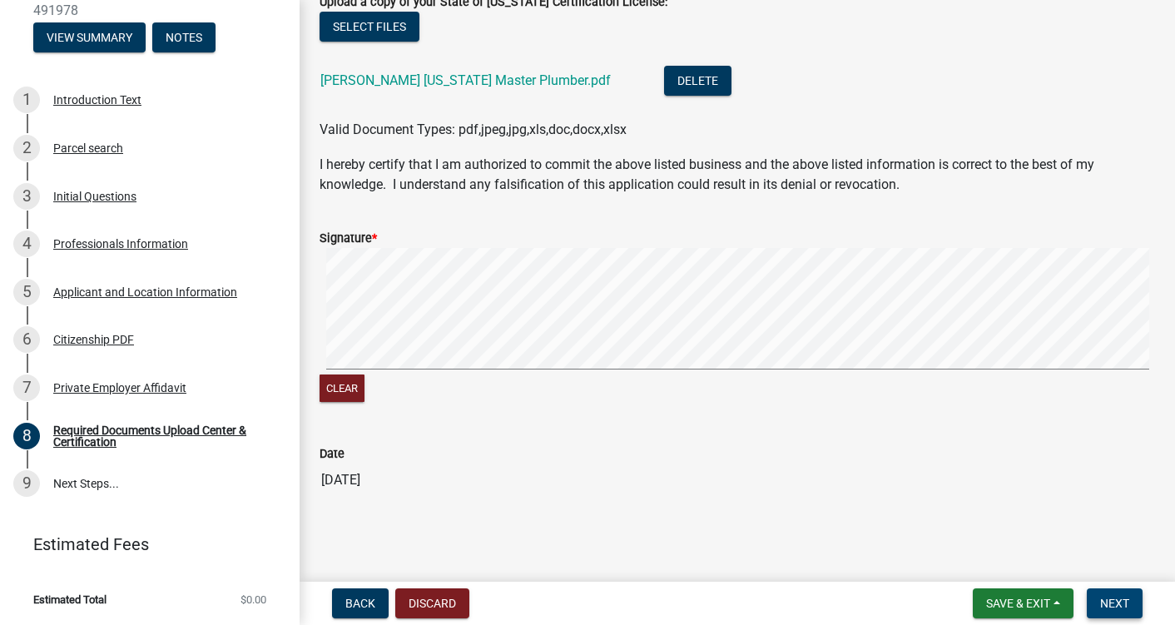
scroll to position [903, 0]
click at [340, 388] on button "Clear" at bounding box center [342, 388] width 45 height 27
click at [547, 370] on signature-pad at bounding box center [738, 312] width 836 height 127
click at [1115, 605] on span "Next" at bounding box center [1114, 603] width 29 height 13
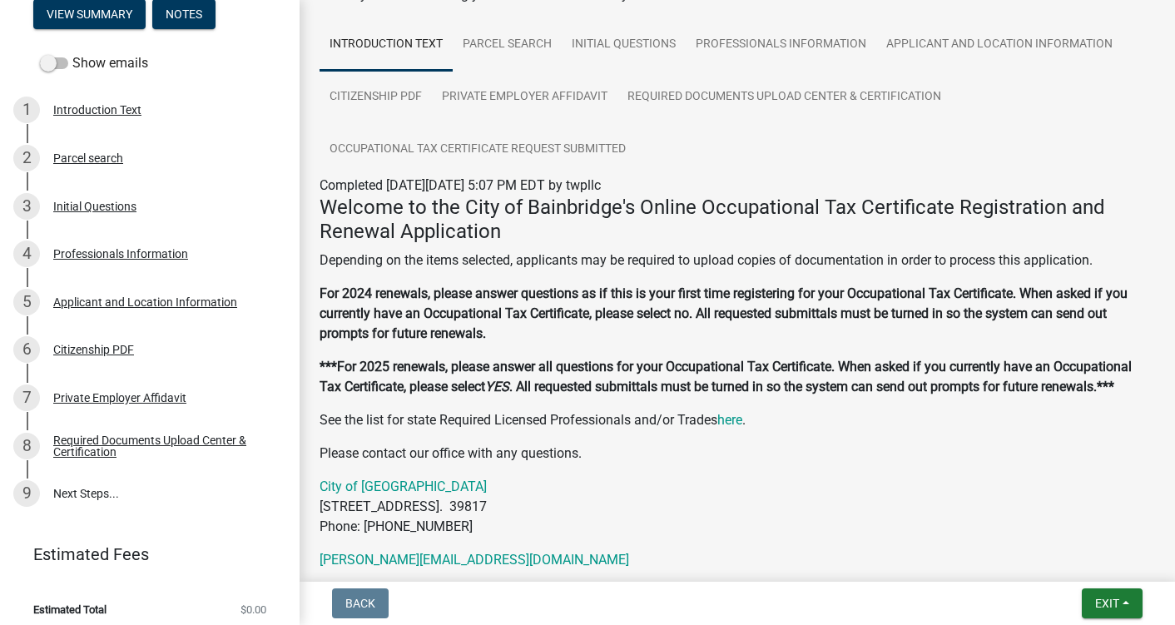
scroll to position [267, 0]
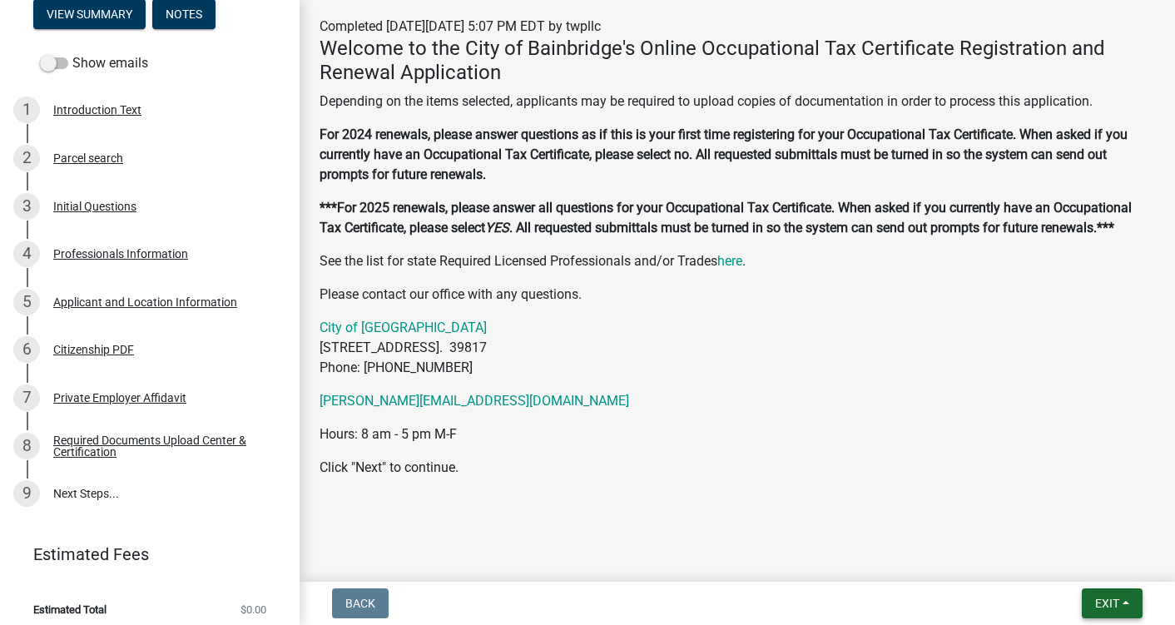
click at [1115, 603] on span "Exit" at bounding box center [1107, 603] width 24 height 13
